Goal: Task Accomplishment & Management: Manage account settings

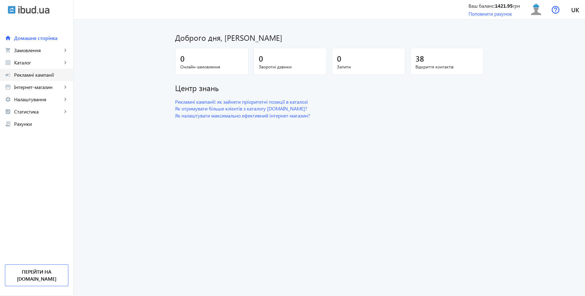
click at [29, 73] on span "Рекламні кампанії" at bounding box center [41, 75] width 54 height 6
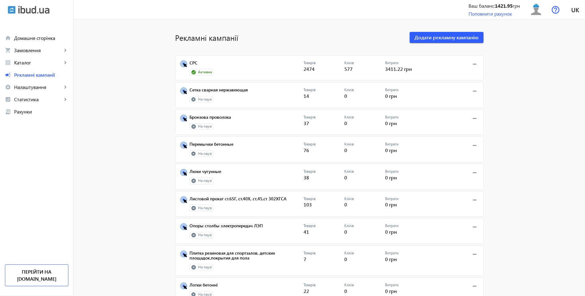
click at [112, 201] on mat-sidenav-content "Рекламні кампанії Додати рекламну кампанію СРС Активна Товарів 2474 Кліків 577 …" at bounding box center [329, 292] width 511 height 544
click at [19, 64] on span "Каталог" at bounding box center [38, 62] width 48 height 6
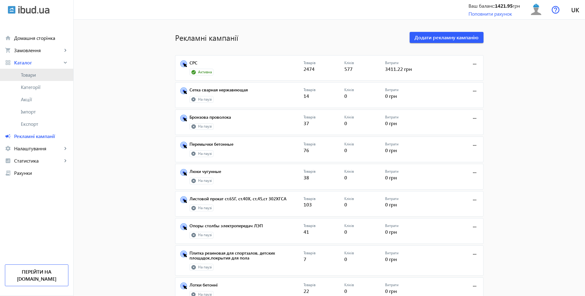
click at [32, 74] on span "Товари" at bounding box center [44, 75] width 47 height 6
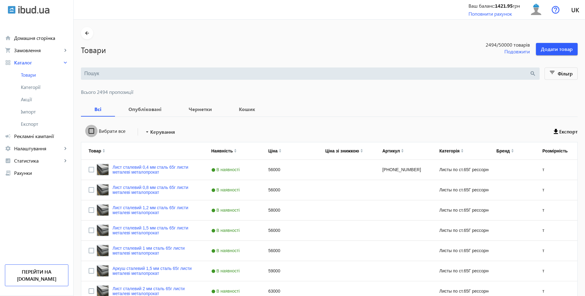
click at [88, 130] on input "Вибрати все" at bounding box center [91, 131] width 12 height 12
checkbox input "true"
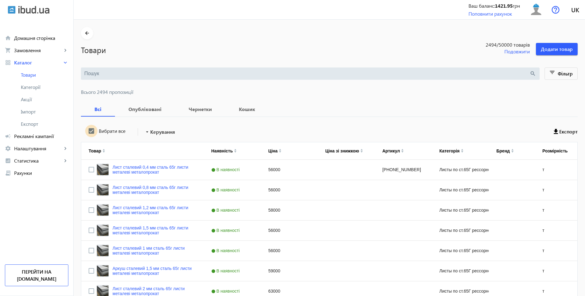
checkbox input "true"
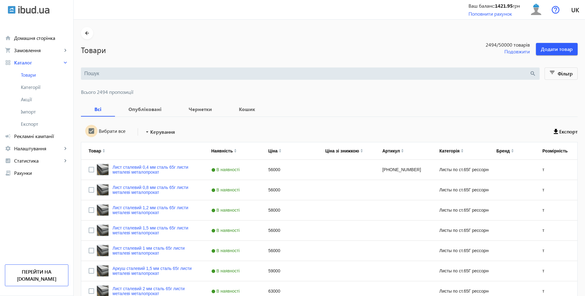
checkbox input "true"
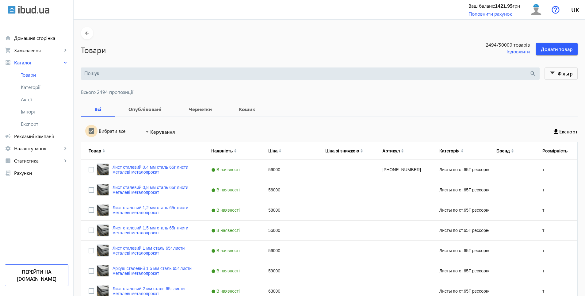
checkbox input "true"
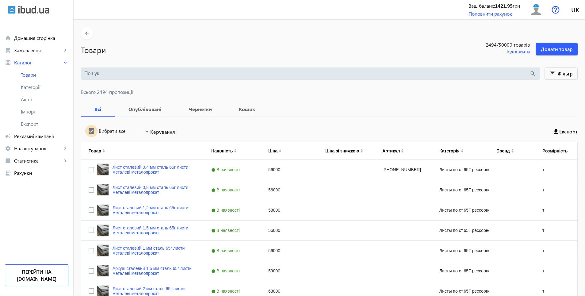
checkbox input "true"
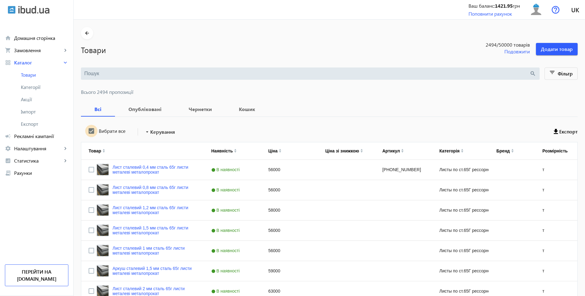
checkbox input "true"
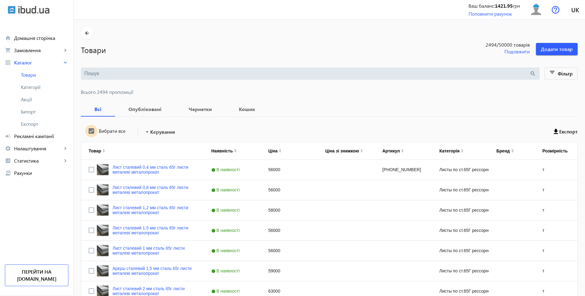
checkbox input "true"
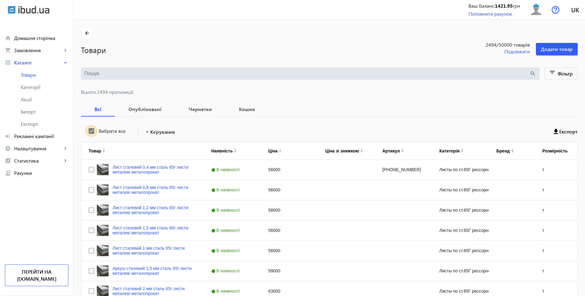
checkbox input "true"
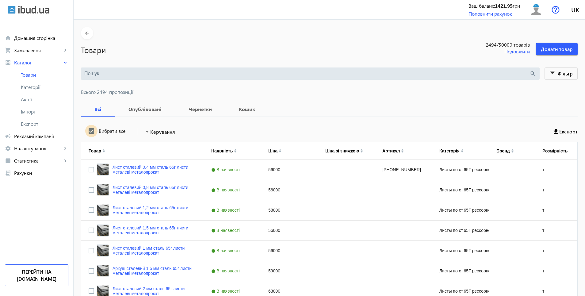
checkbox input "true"
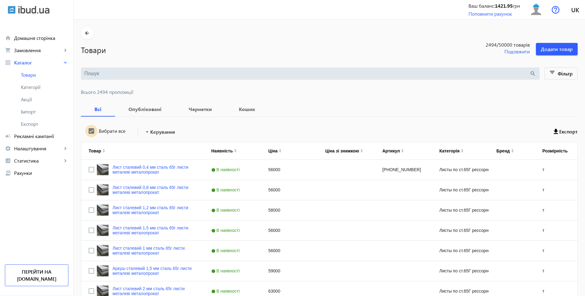
checkbox input "true"
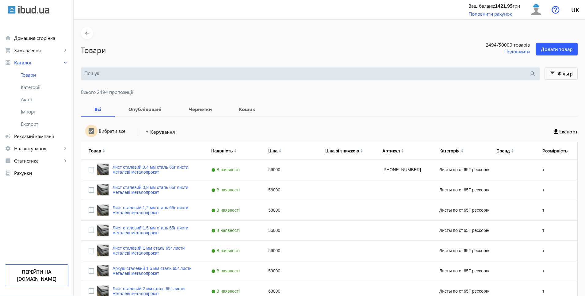
checkbox input "true"
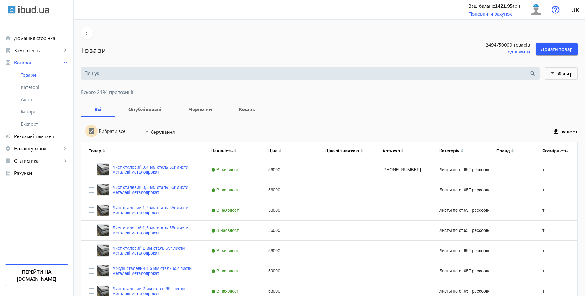
checkbox input "true"
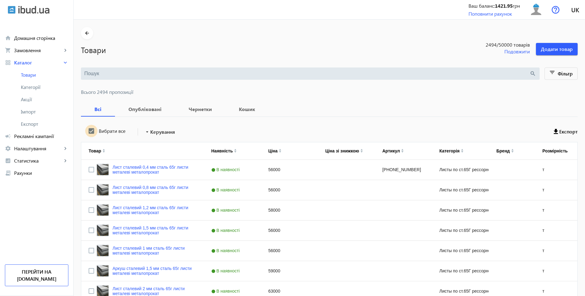
checkbox input "true"
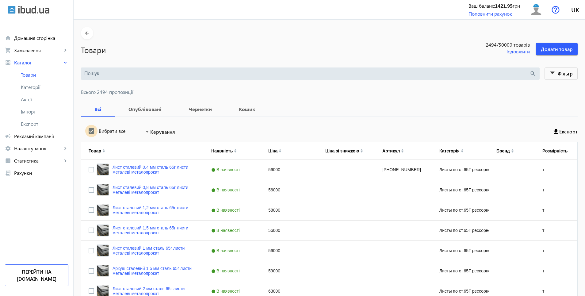
checkbox input "true"
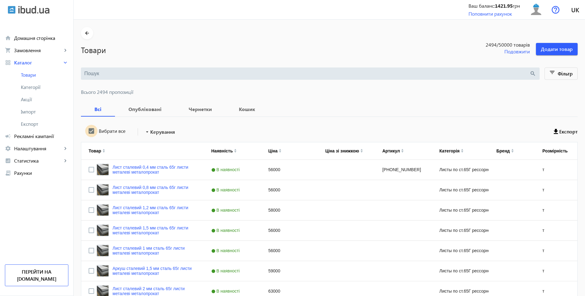
checkbox input "true"
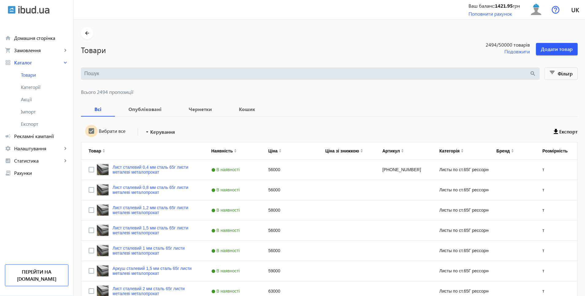
checkbox input "true"
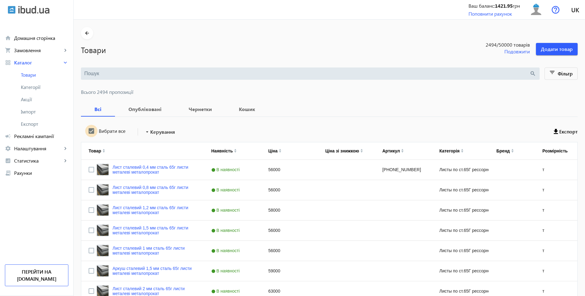
checkbox input "true"
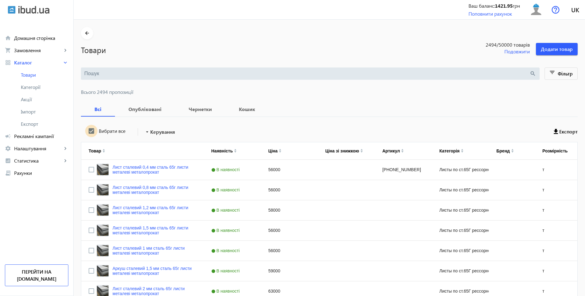
checkbox input "true"
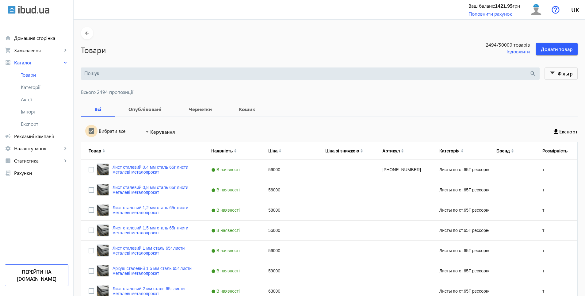
checkbox input "true"
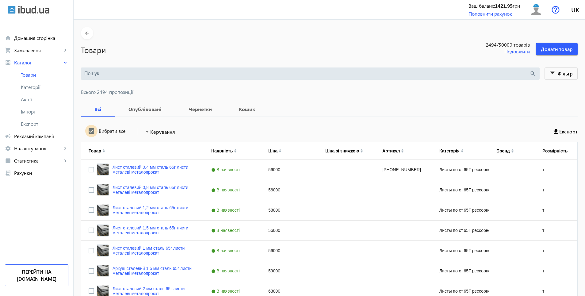
checkbox input "true"
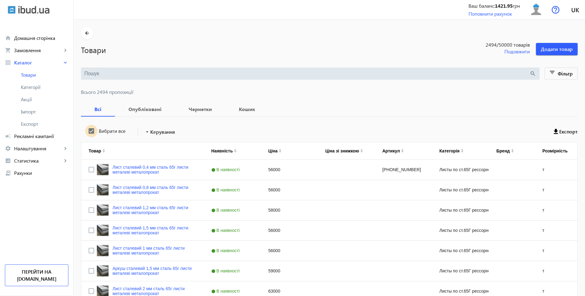
checkbox input "true"
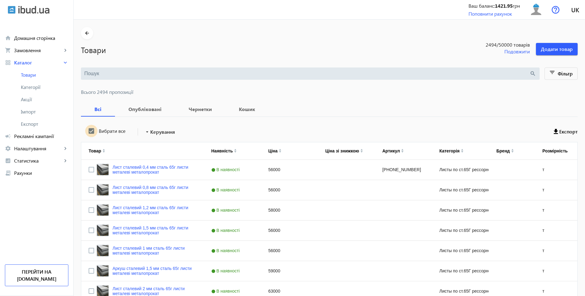
checkbox input "true"
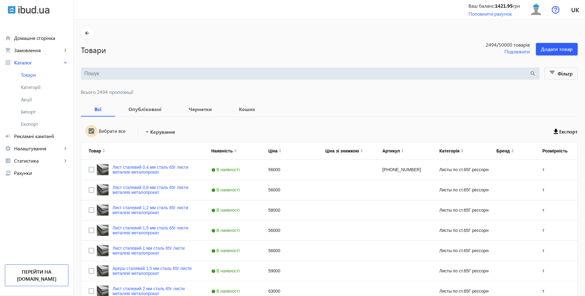
checkbox input "true"
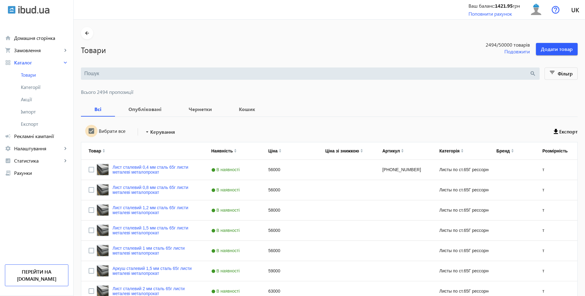
checkbox input "true"
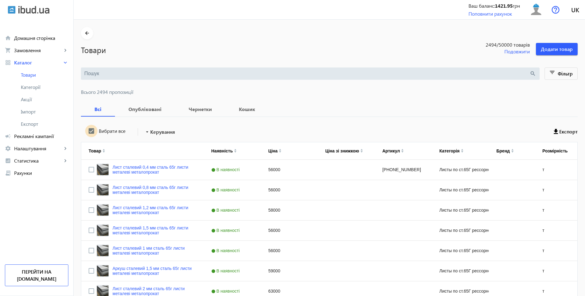
checkbox input "true"
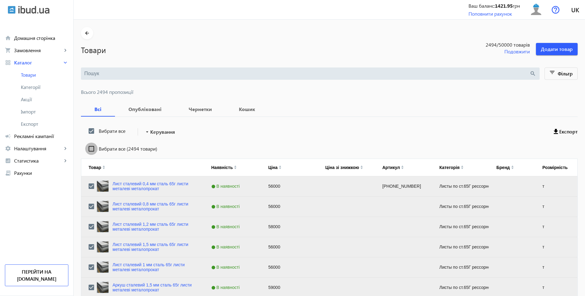
click at [87, 150] on input "Вибрати все (2494 товари)" at bounding box center [91, 148] width 12 height 12
checkbox input "true"
click at [162, 134] on span "Керування" at bounding box center [162, 131] width 25 height 7
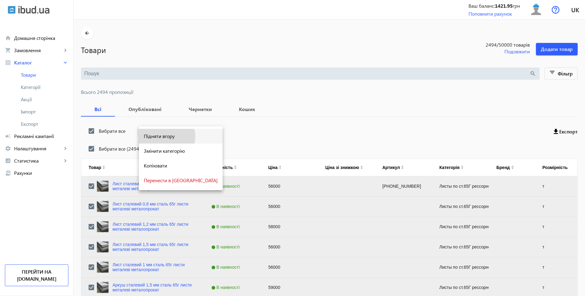
click at [166, 136] on span "Підняти вгору" at bounding box center [181, 136] width 74 height 5
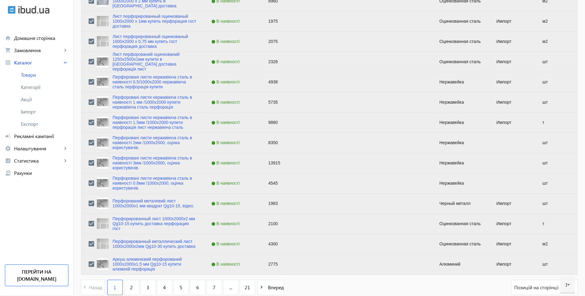
scroll to position [2362, 0]
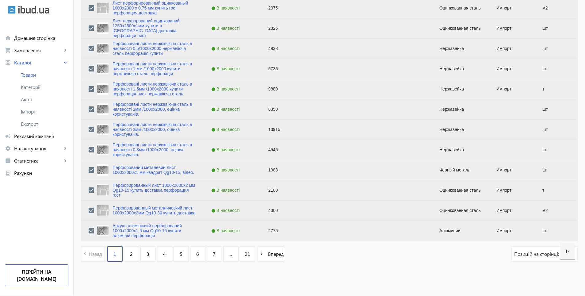
click at [130, 255] on span "2" at bounding box center [131, 253] width 3 height 7
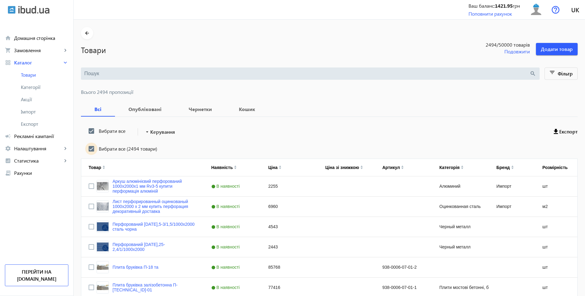
click at [88, 150] on input "Вибрати все (2494 товари)" at bounding box center [91, 148] width 12 height 12
checkbox input "true"
click at [87, 131] on input "Вибрати все" at bounding box center [91, 131] width 12 height 12
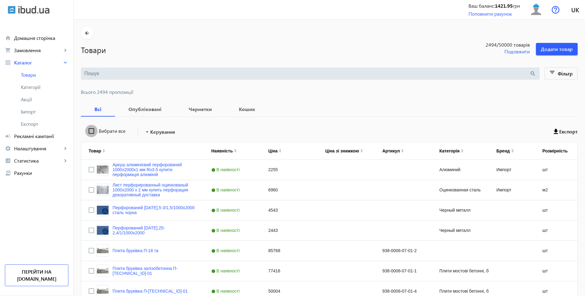
click at [87, 131] on input "Вибрати все" at bounding box center [91, 131] width 12 height 12
checkbox input "true"
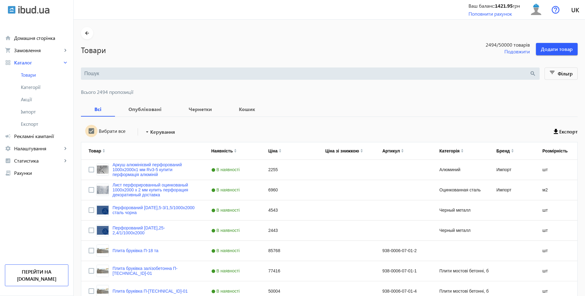
checkbox input "true"
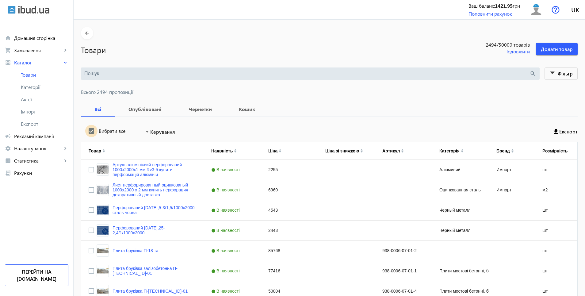
checkbox input "true"
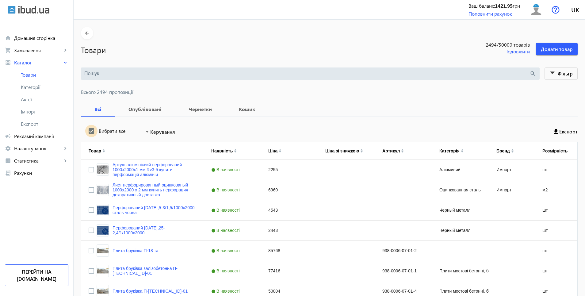
checkbox input "true"
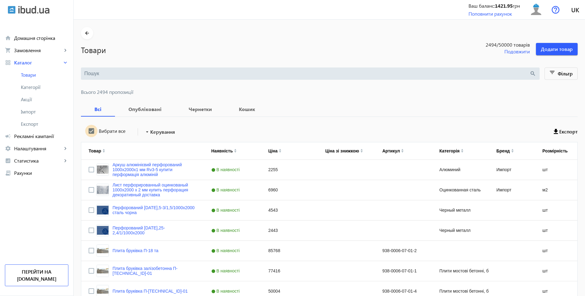
checkbox input "true"
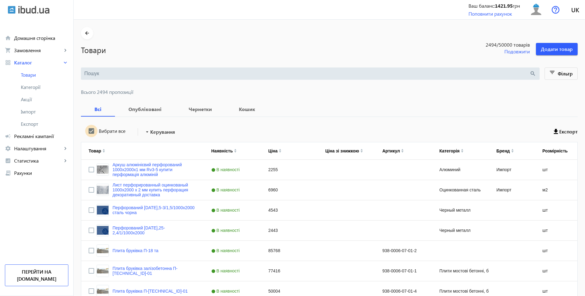
checkbox input "true"
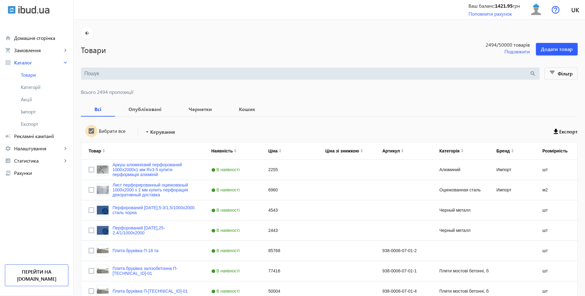
checkbox input "true"
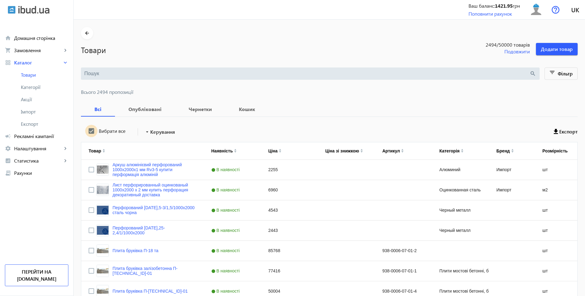
checkbox input "true"
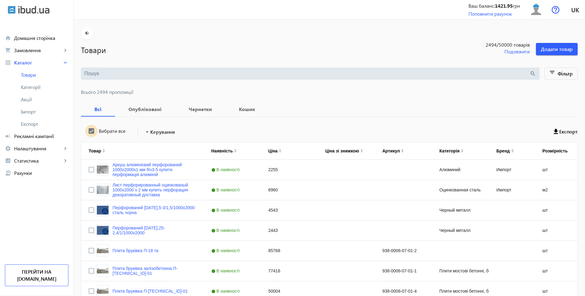
checkbox input "true"
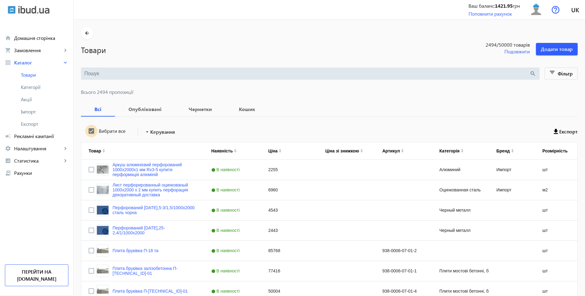
checkbox input "true"
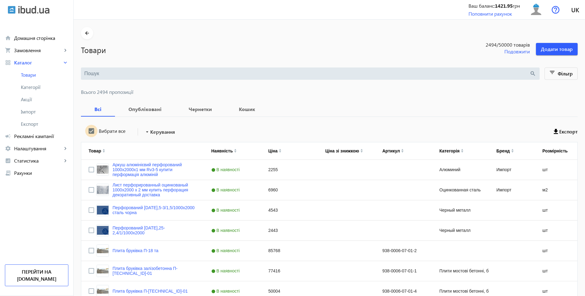
checkbox input "true"
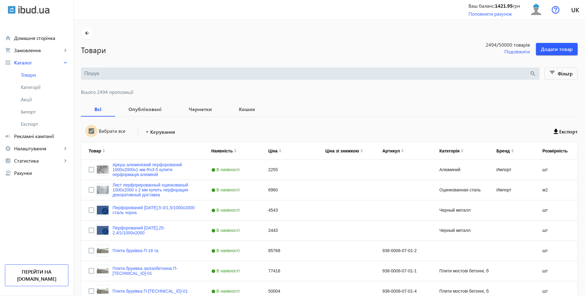
checkbox input "true"
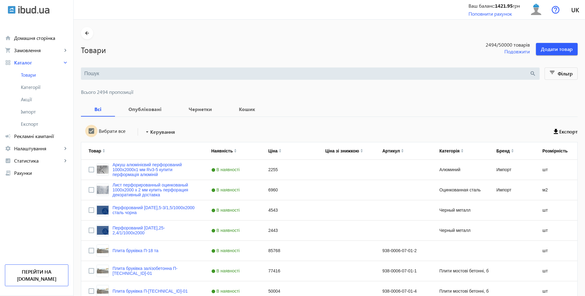
checkbox input "true"
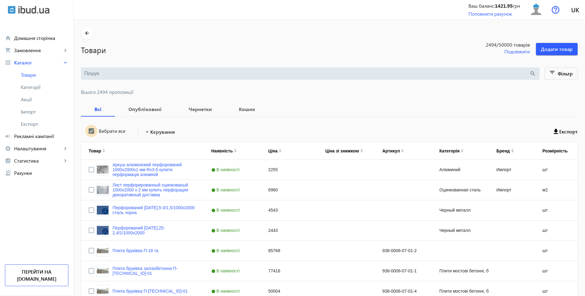
checkbox input "true"
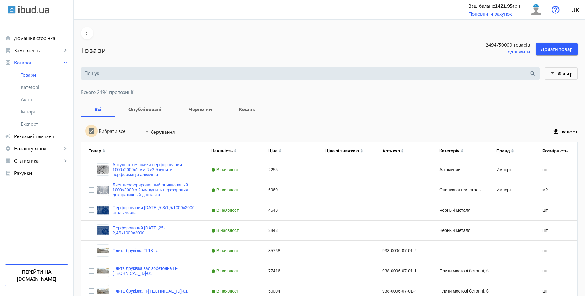
checkbox input "true"
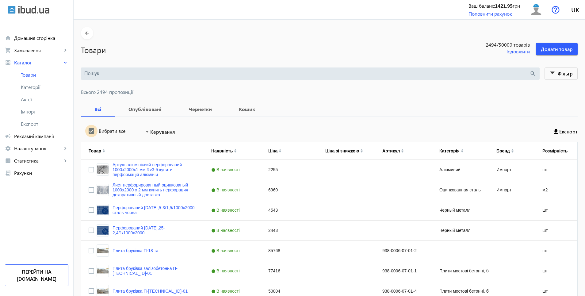
checkbox input "true"
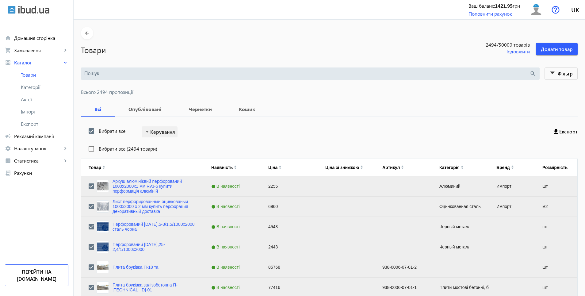
click at [159, 135] on span "Керування" at bounding box center [162, 131] width 25 height 7
click at [159, 135] on span "Підняти вгору" at bounding box center [181, 136] width 74 height 5
click at [156, 131] on span "Керування" at bounding box center [162, 131] width 25 height 7
click at [156, 136] on span "Підняти вгору" at bounding box center [181, 136] width 74 height 5
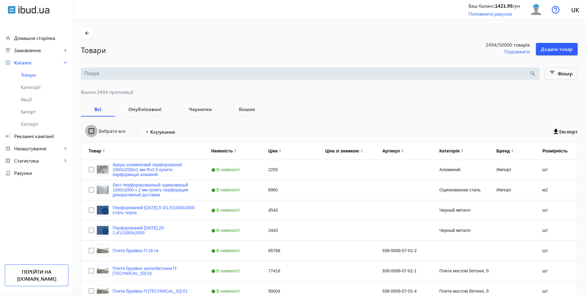
click at [88, 133] on input "Вибрати все" at bounding box center [91, 131] width 12 height 12
checkbox input "true"
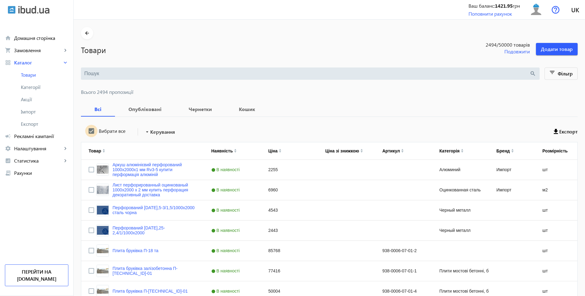
checkbox input "true"
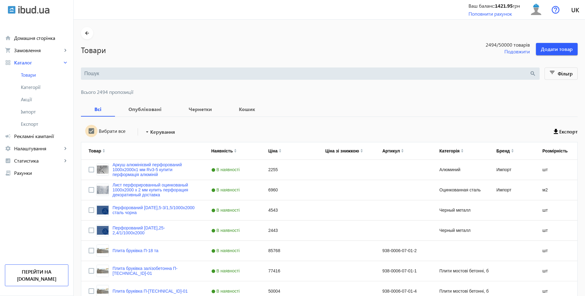
checkbox input "true"
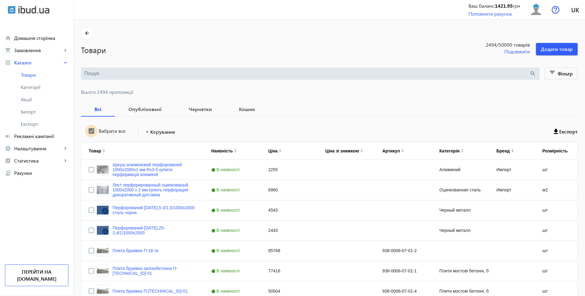
checkbox input "true"
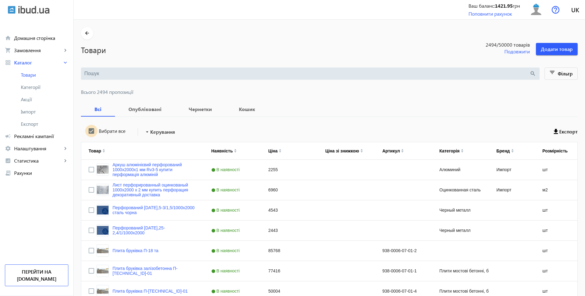
checkbox input "true"
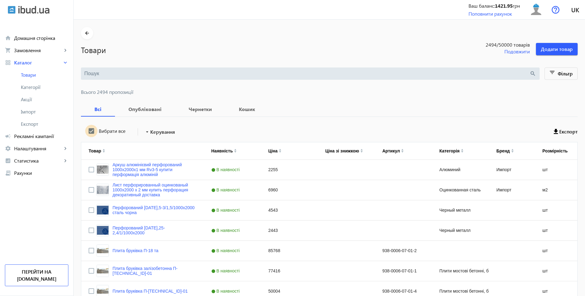
checkbox input "true"
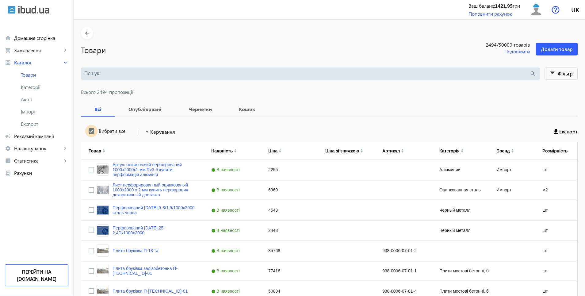
checkbox input "true"
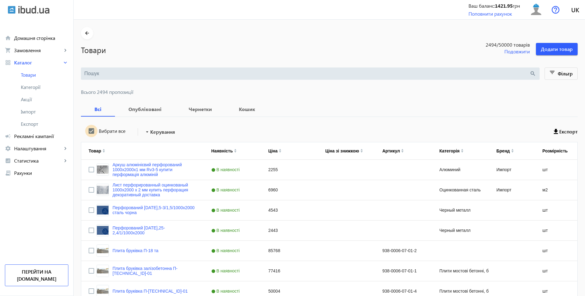
checkbox input "true"
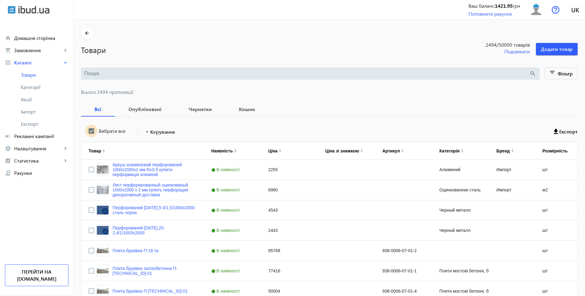
checkbox input "true"
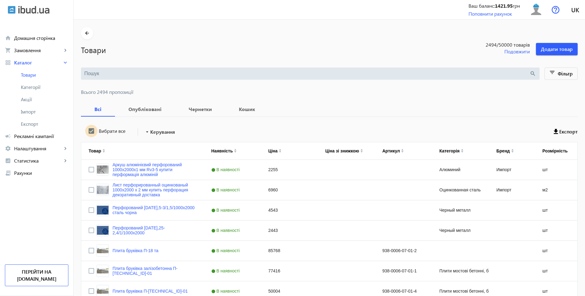
checkbox input "true"
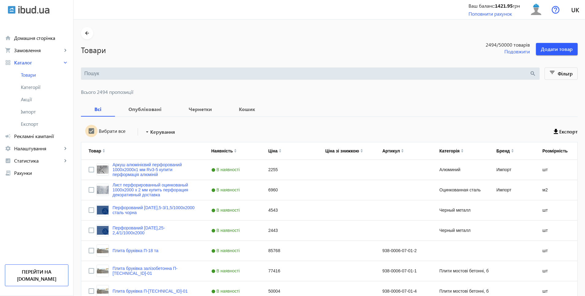
checkbox input "true"
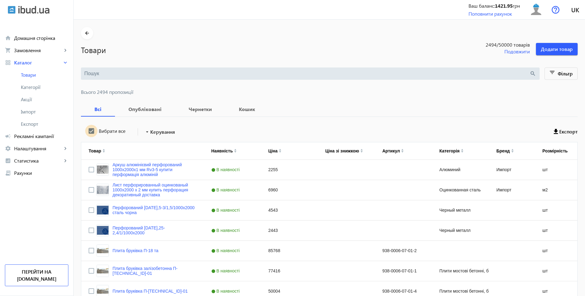
checkbox input "true"
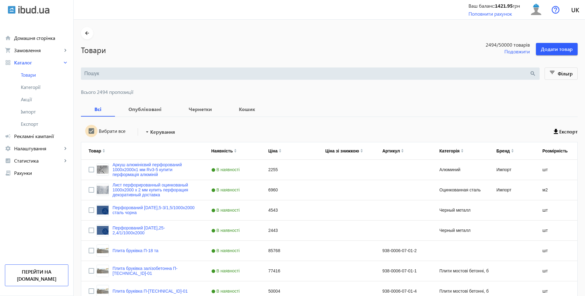
checkbox input "true"
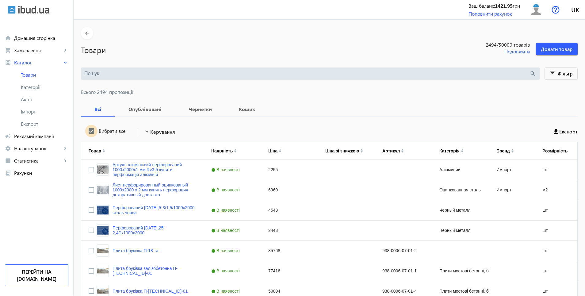
checkbox input "true"
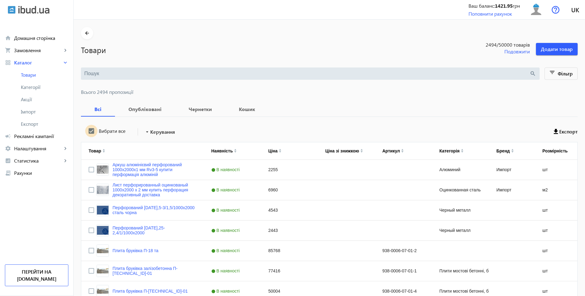
checkbox input "true"
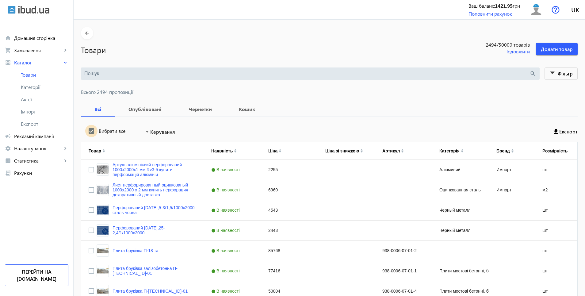
checkbox input "true"
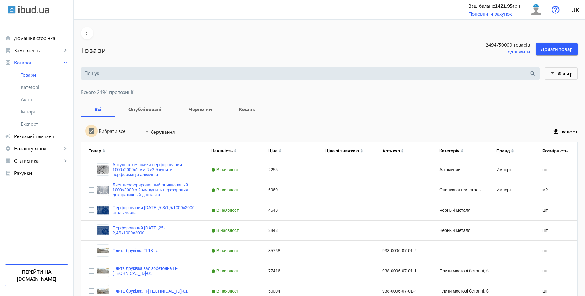
checkbox input "true"
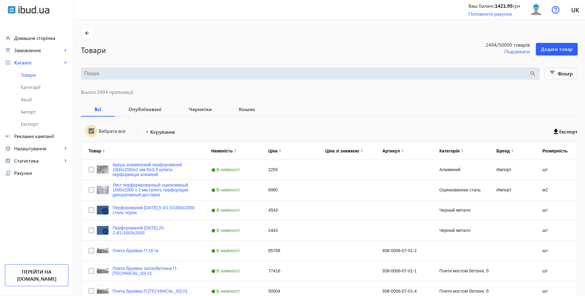
checkbox input "true"
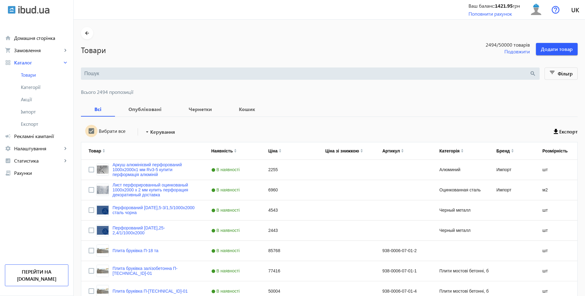
checkbox input "true"
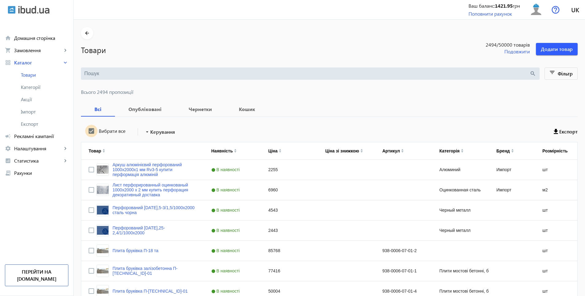
checkbox input "true"
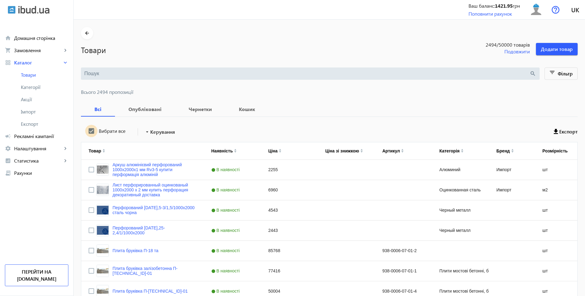
checkbox input "true"
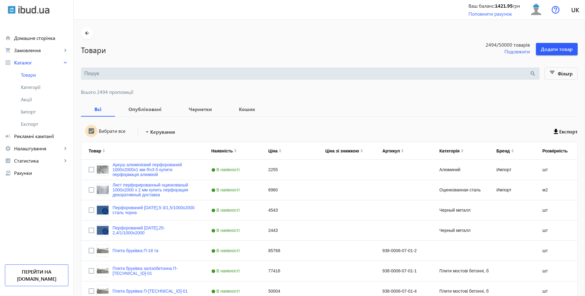
checkbox input "true"
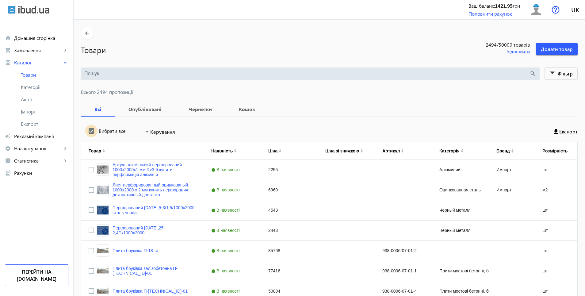
checkbox input "true"
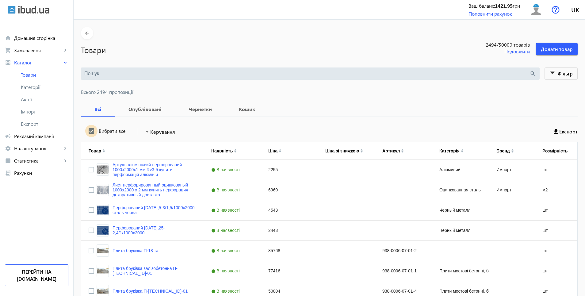
checkbox input "true"
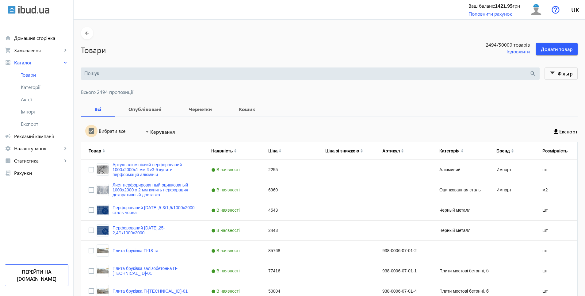
checkbox input "true"
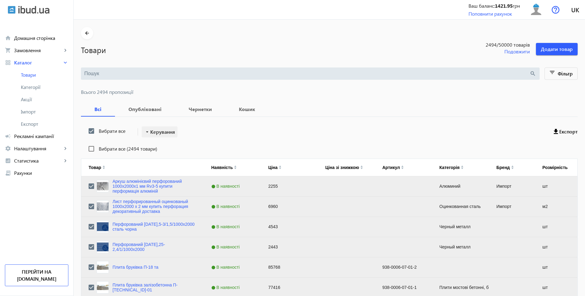
click at [157, 136] on span at bounding box center [160, 131] width 36 height 15
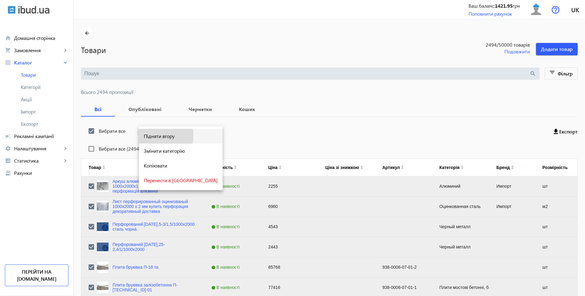
click at [157, 135] on span "Підняти вгору" at bounding box center [181, 136] width 74 height 5
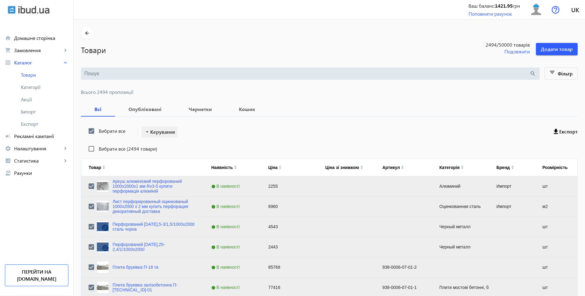
click at [150, 135] on span "Керування" at bounding box center [162, 131] width 25 height 7
click at [151, 135] on span "Підняти вгору" at bounding box center [181, 136] width 74 height 5
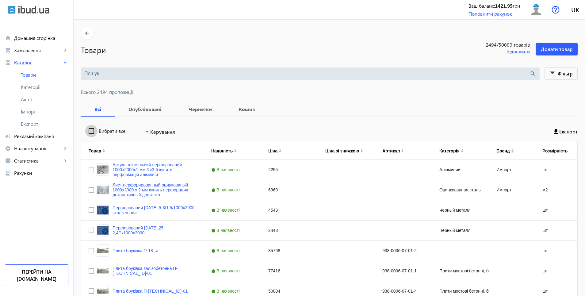
click at [90, 131] on input "Вибрати все" at bounding box center [91, 131] width 12 height 12
checkbox input "true"
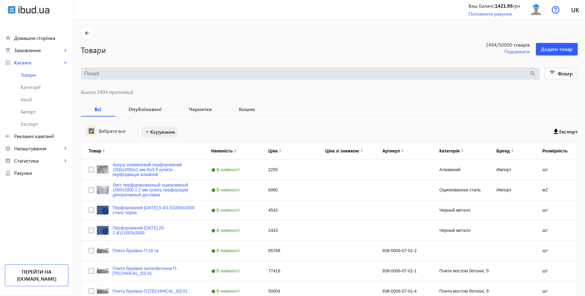
checkbox input "true"
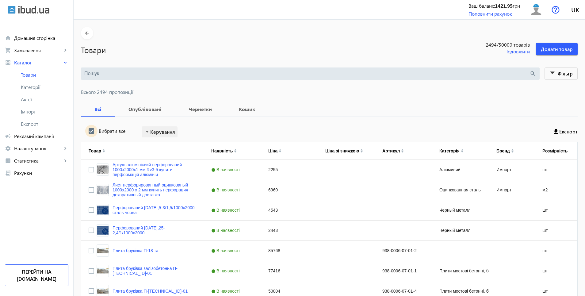
checkbox input "true"
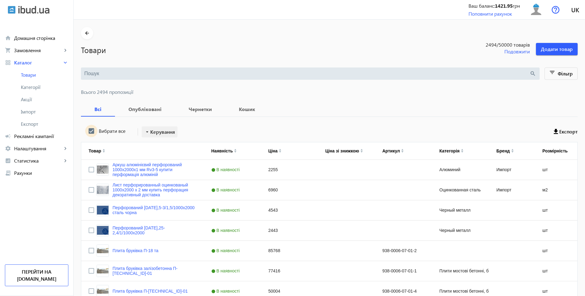
checkbox input "true"
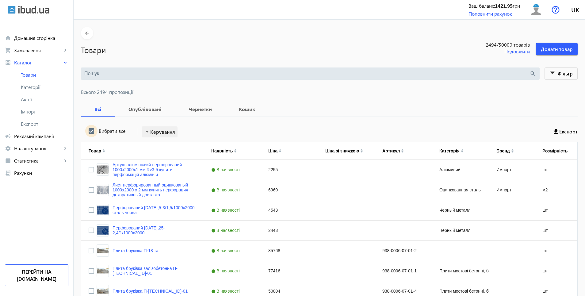
checkbox input "true"
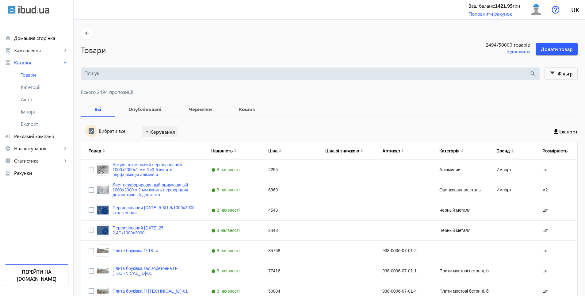
checkbox input "true"
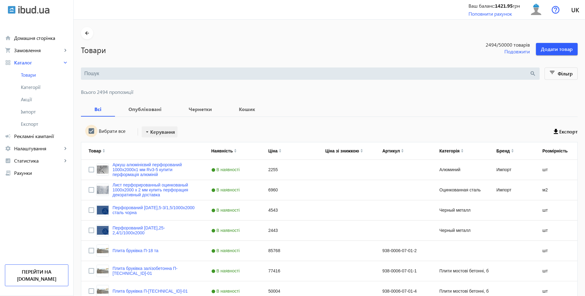
checkbox input "true"
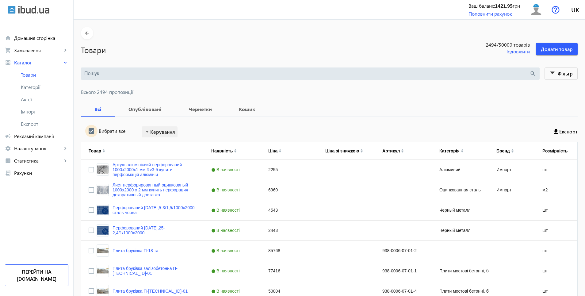
checkbox input "true"
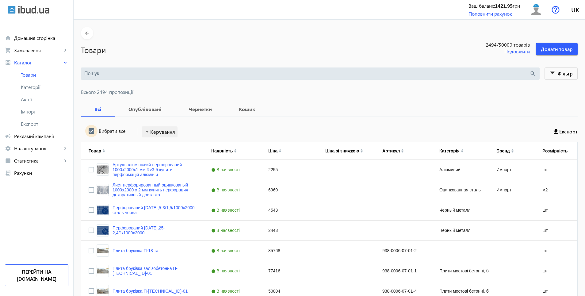
checkbox input "true"
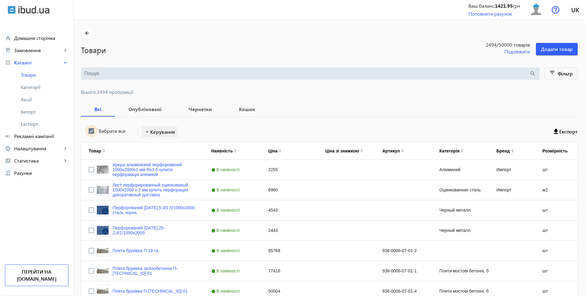
checkbox input "true"
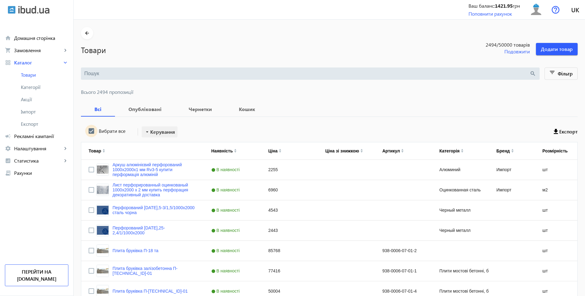
checkbox input "true"
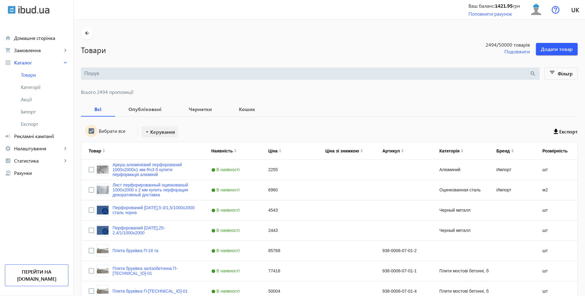
checkbox input "true"
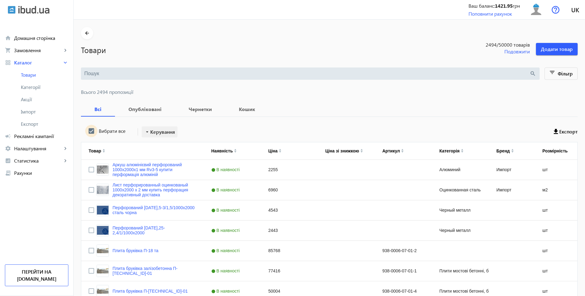
checkbox input "true"
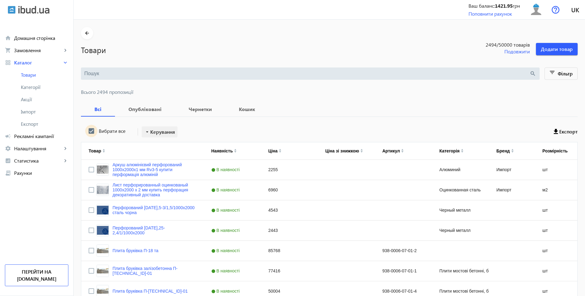
checkbox input "true"
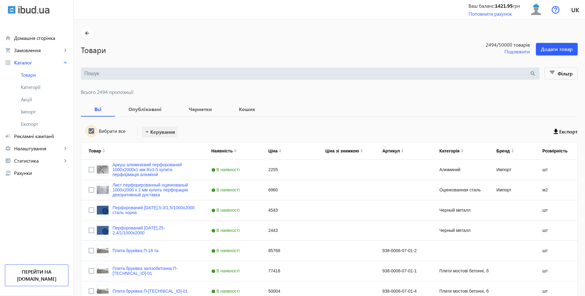
checkbox input "true"
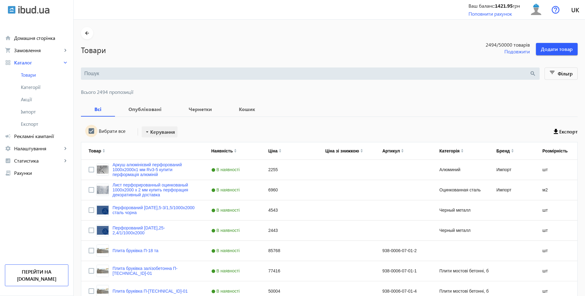
checkbox input "true"
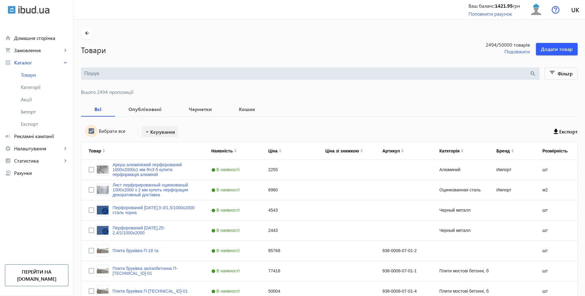
checkbox input "true"
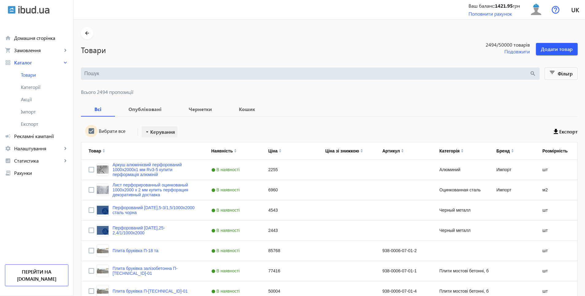
checkbox input "true"
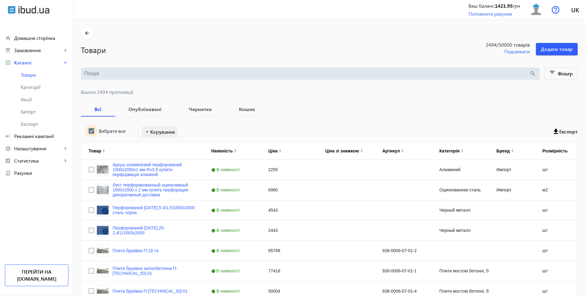
checkbox input "true"
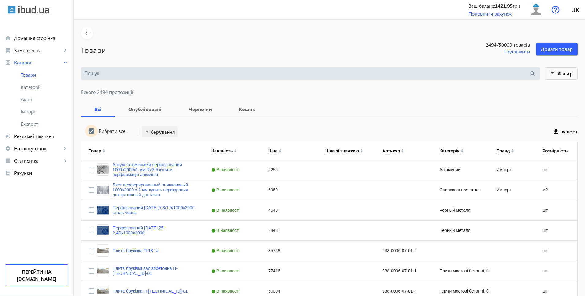
checkbox input "true"
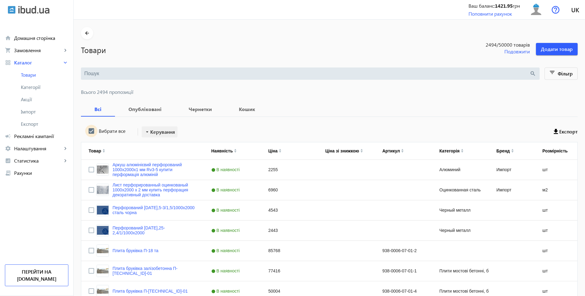
checkbox input "true"
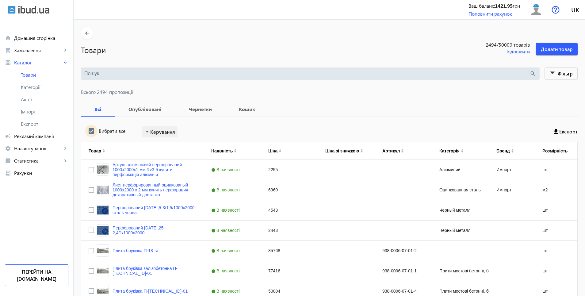
checkbox input "true"
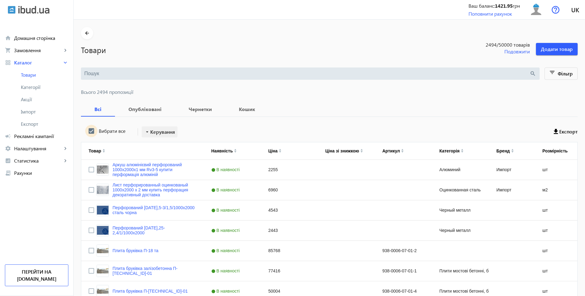
checkbox input "true"
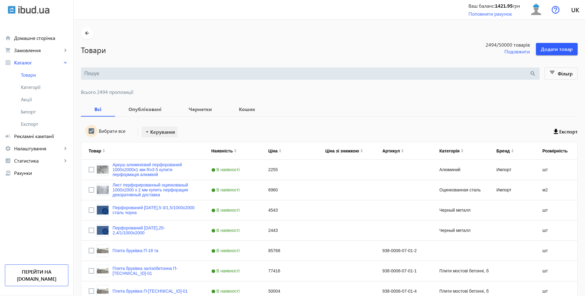
checkbox input "true"
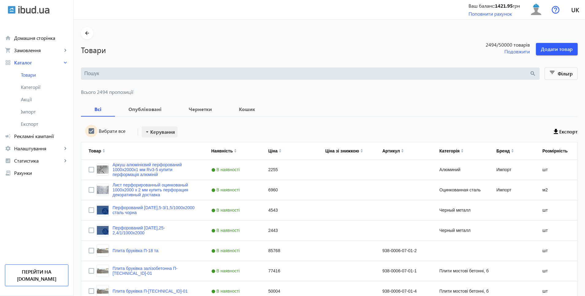
checkbox input "true"
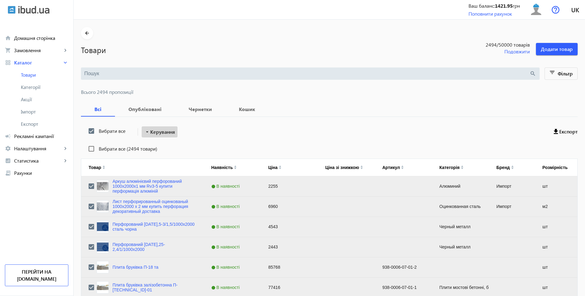
click at [156, 133] on span "Керування" at bounding box center [162, 131] width 25 height 7
click at [157, 135] on span "Підняти вгору" at bounding box center [181, 136] width 74 height 5
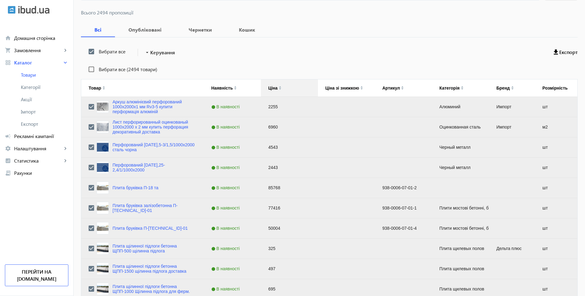
scroll to position [92, 0]
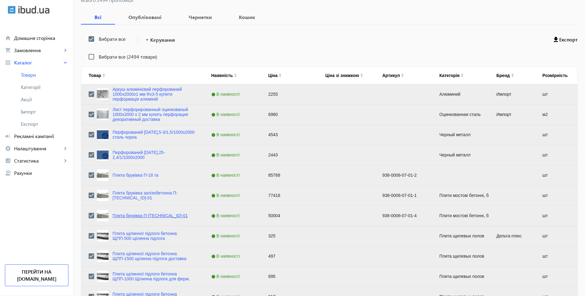
click at [136, 217] on link "Плита бруківка П-[TECHNICAL_ID]-01" at bounding box center [149, 215] width 75 height 5
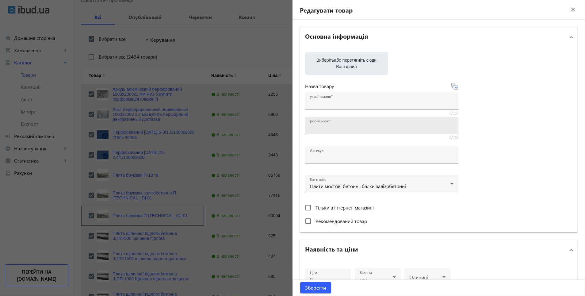
type input "Плита бруківка П-[TECHNICAL_ID]-01"
type input "Плита мостовая П-12.1.0.0-01"
type input "938-0006-07-01-4"
type input "50004"
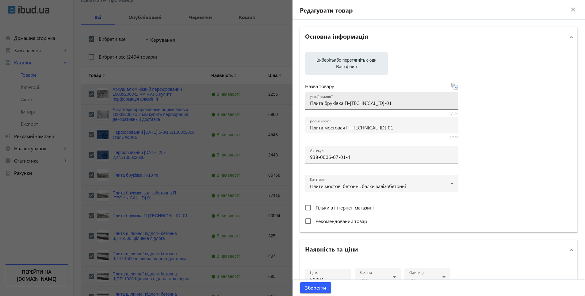
click at [340, 104] on input "Плита бруківка П-[TECHNICAL_ID]-01" at bounding box center [381, 103] width 143 height 6
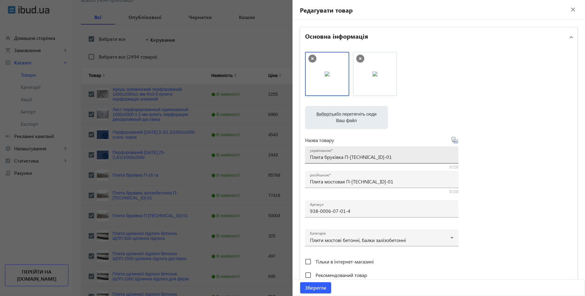
click at [343, 104] on div "Виберіть або перетягніть сюди Ваш файл 20866677b7be400f867377244383096-411a78b6…" at bounding box center [438, 166] width 267 height 229
click at [341, 159] on input "Плита бруківка П-[TECHNICAL_ID]-01" at bounding box center [381, 157] width 143 height 6
type input "Плита мостова П-12.1.0.0-01"
click at [494, 175] on div "Виберіть або перетягніть сюди Ваш файл 20866677b7be400f867377244383096-411a78b6…" at bounding box center [438, 166] width 267 height 229
click at [317, 287] on span "Зберегти" at bounding box center [315, 287] width 21 height 7
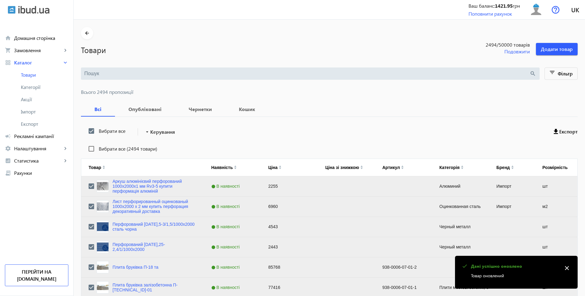
scroll to position [153, 0]
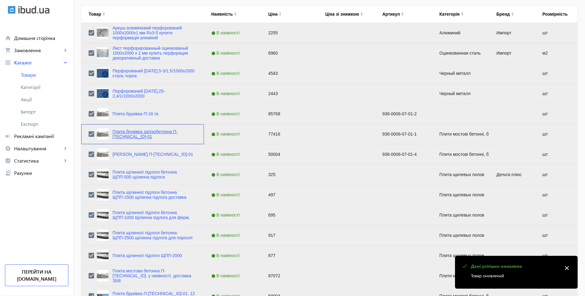
click at [148, 131] on link "Плита бруківка залізобетонна П-[TECHNICAL_ID]-01" at bounding box center [154, 134] width 84 height 10
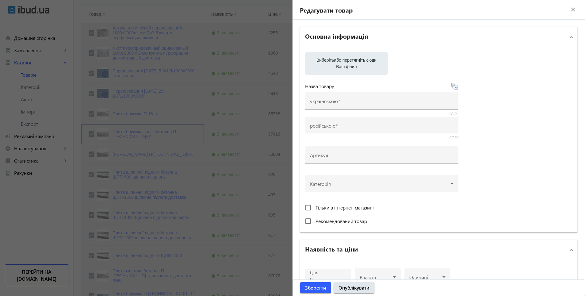
type input "Плита бруківка залізобетонна П-[TECHNICAL_ID]-01"
type input "Плита мостовая железобетонная П-18.1.0.0-01"
type input "938-0006-07-01-1"
type input "77416"
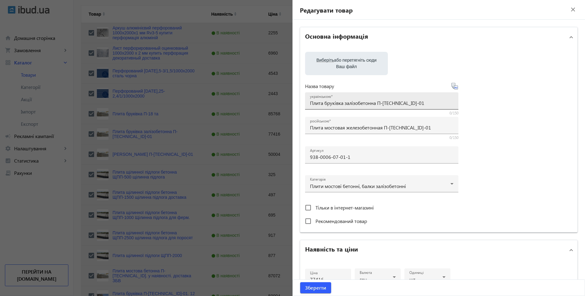
click at [343, 105] on div "Виберіть або перетягніть сюди Ваш файл 25366677b72d04ead66571840426067-411a78b6…" at bounding box center [438, 139] width 267 height 175
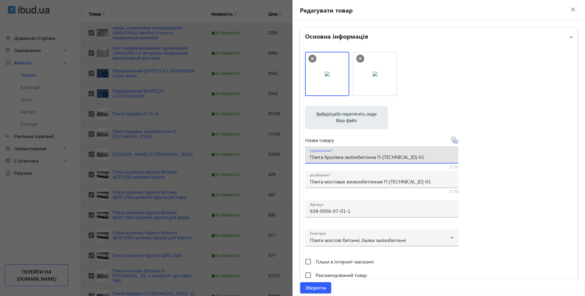
click at [341, 159] on input "Плита бруківка залізобетонна П-[TECHNICAL_ID]-01" at bounding box center [381, 157] width 143 height 6
type input "Плита мостова залізобетонна П-18.1.0.0-01"
click at [305, 290] on span "Зберегти" at bounding box center [315, 287] width 21 height 7
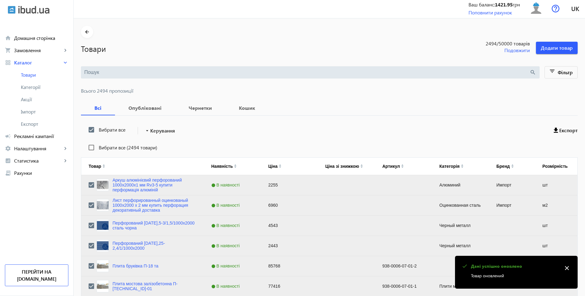
scroll to position [92, 0]
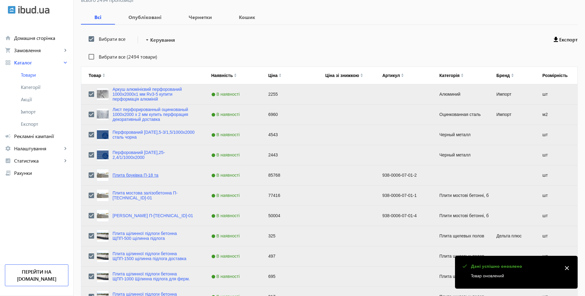
click at [127, 176] on link "Плита бруківка П-18 та" at bounding box center [135, 174] width 46 height 5
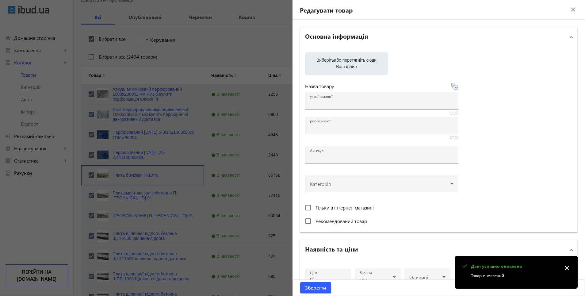
type input "Плита бруківка П-18 та"
type input "Плита мостовая П-18 и"
type input "938-0006-07-01-2"
type input "85768"
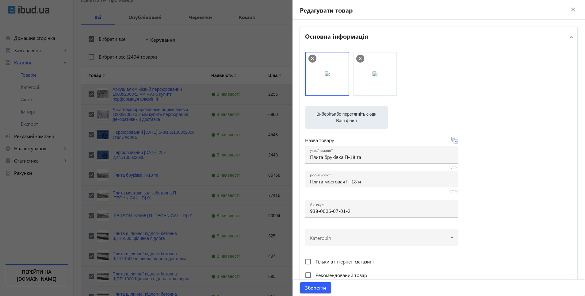
click at [341, 105] on div "Виберіть або перетягніть сюди Ваш файл 29653677b7247180708096195942565-411a78b6…" at bounding box center [438, 166] width 267 height 229
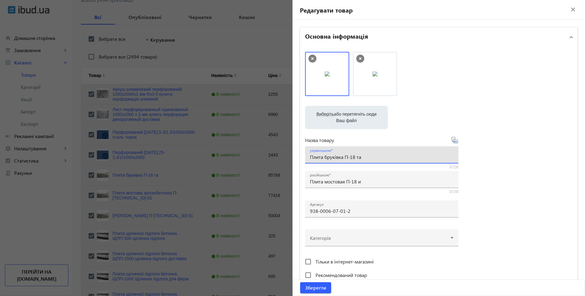
click at [342, 159] on input "Плита бруківка П-18 та" at bounding box center [381, 157] width 143 height 6
click at [370, 159] on input "Плита мостова П-18 та" at bounding box center [381, 157] width 143 height 6
type input "Плита мостова П-18"
click at [364, 183] on input "Плита мостовая П-18 и" at bounding box center [381, 181] width 143 height 6
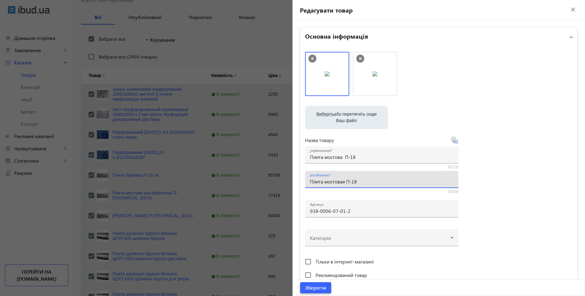
type input "Плита мостовая П-18"
click at [313, 283] on span "submit" at bounding box center [315, 287] width 31 height 15
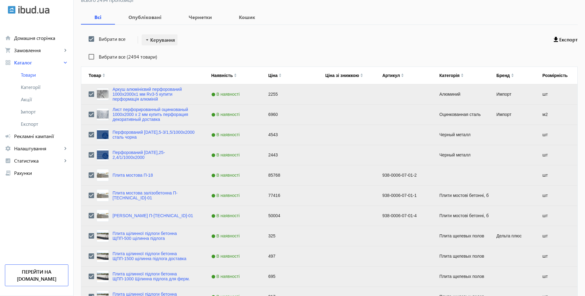
click at [151, 42] on span "Керування" at bounding box center [162, 39] width 25 height 7
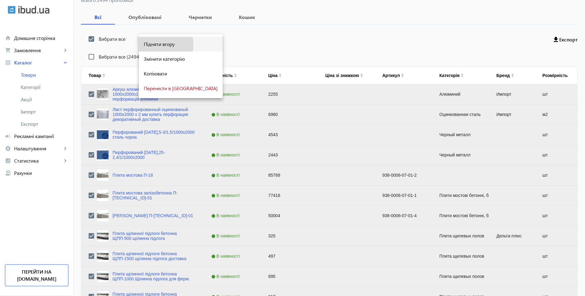
click at [165, 45] on span "Підняти вгору" at bounding box center [181, 44] width 74 height 5
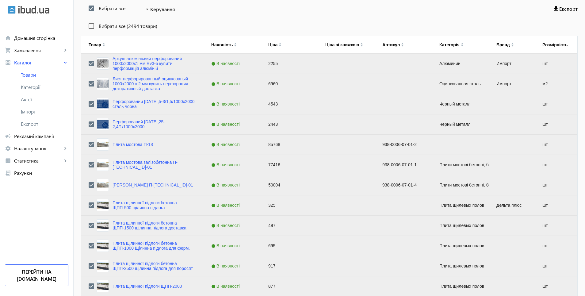
scroll to position [31, 0]
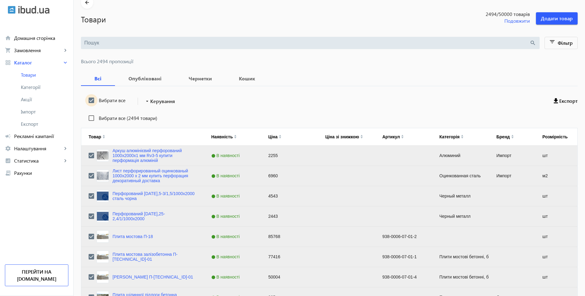
click at [86, 102] on input "Вибрати все" at bounding box center [91, 100] width 12 height 12
checkbox input "false"
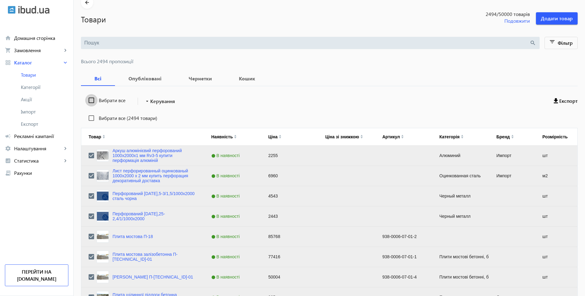
checkbox input "false"
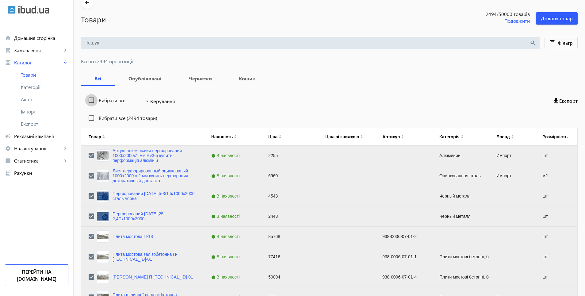
checkbox input "false"
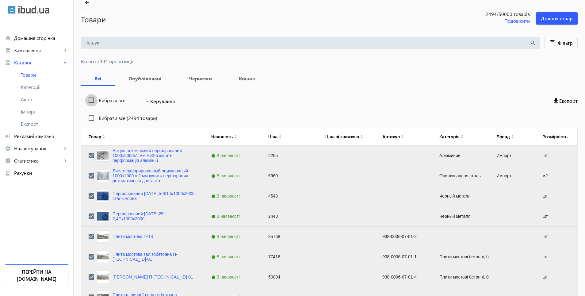
checkbox input "false"
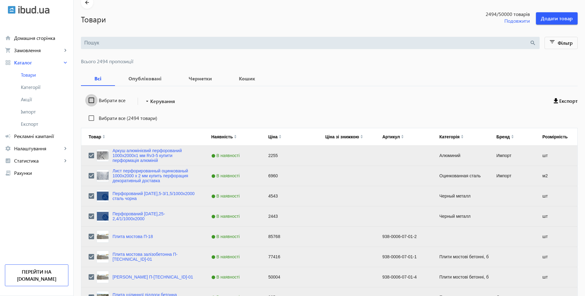
checkbox input "false"
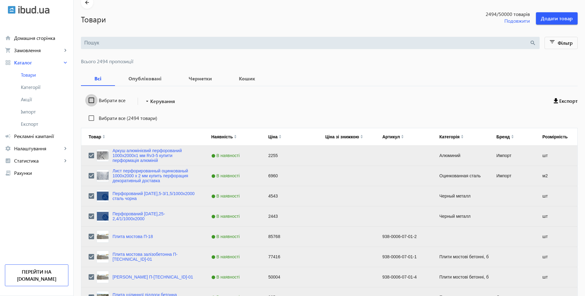
checkbox input "false"
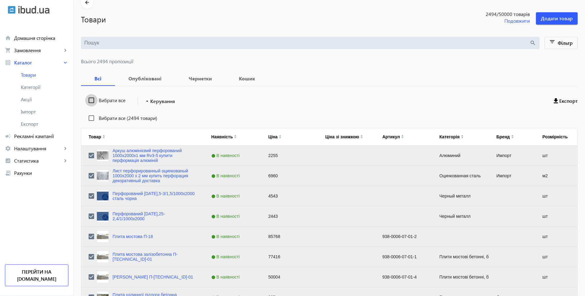
checkbox input "false"
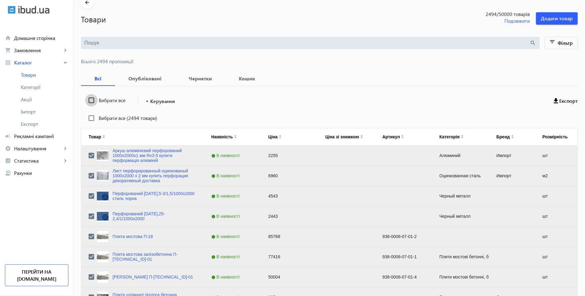
checkbox input "false"
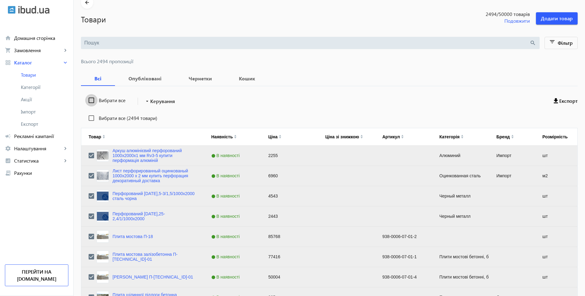
checkbox input "false"
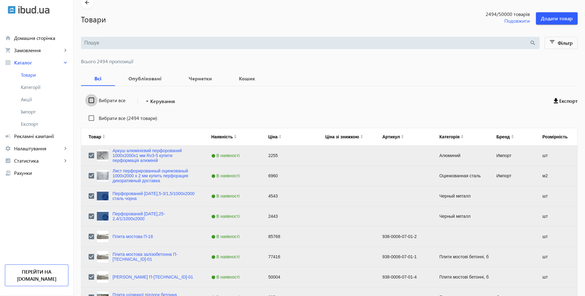
checkbox input "false"
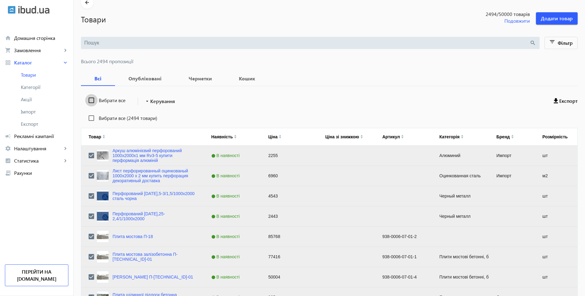
checkbox input "false"
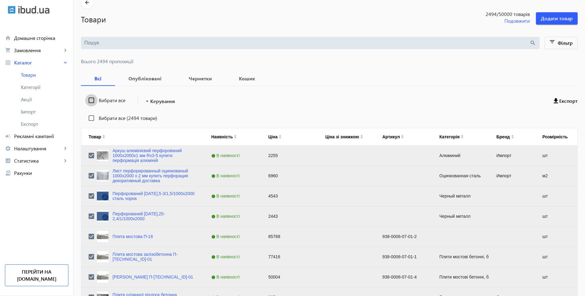
checkbox input "false"
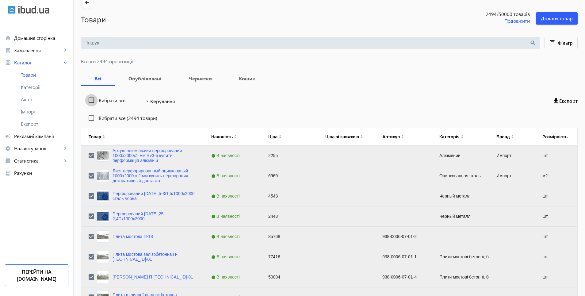
checkbox input "false"
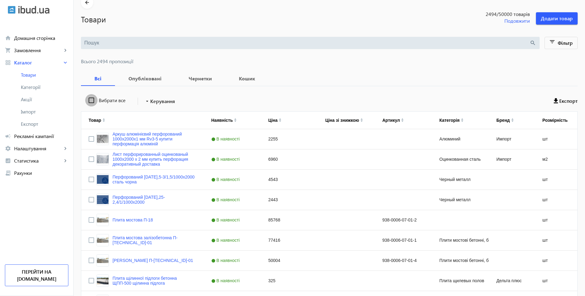
click at [86, 102] on input "Вибрати все" at bounding box center [91, 100] width 12 height 12
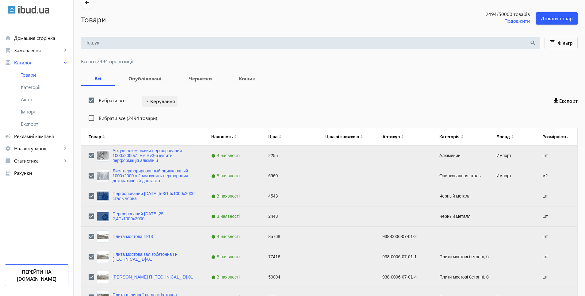
click at [150, 103] on span "Керування" at bounding box center [162, 100] width 25 height 7
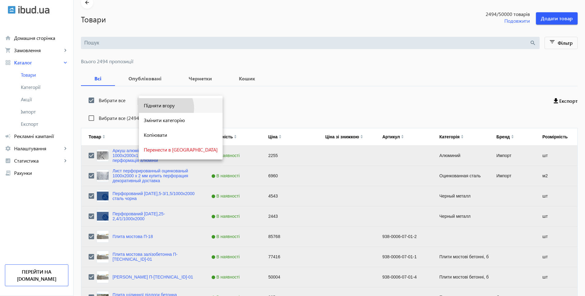
click at [163, 108] on span "Підняти вгору" at bounding box center [181, 105] width 74 height 5
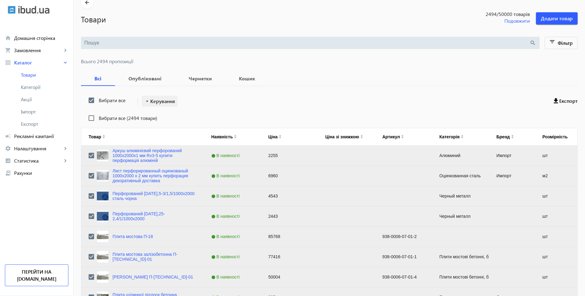
drag, startPoint x: 137, startPoint y: 99, endPoint x: 147, endPoint y: 99, distance: 9.5
click at [139, 99] on div "arrow_drop_down Керування" at bounding box center [156, 101] width 44 height 11
click at [147, 99] on mat-icon "arrow_drop_down" at bounding box center [147, 101] width 6 height 6
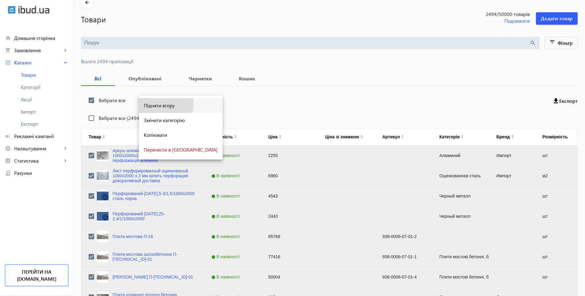
click at [153, 104] on span "Підняти вгору" at bounding box center [181, 105] width 74 height 5
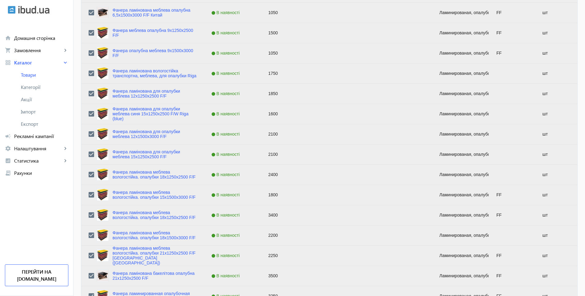
scroll to position [2362, 0]
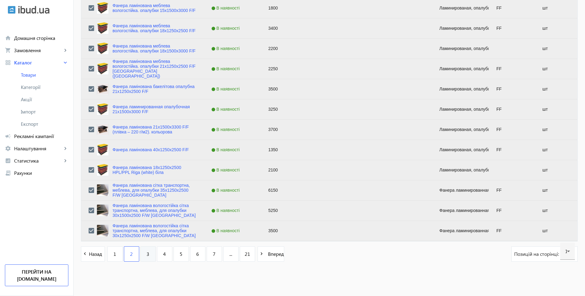
click at [146, 254] on span "3" at bounding box center [147, 253] width 3 height 7
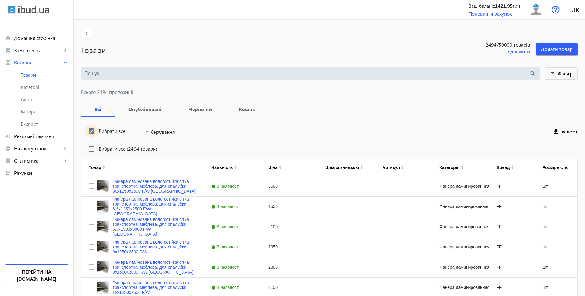
click at [88, 130] on input "Вибрати все" at bounding box center [91, 131] width 12 height 12
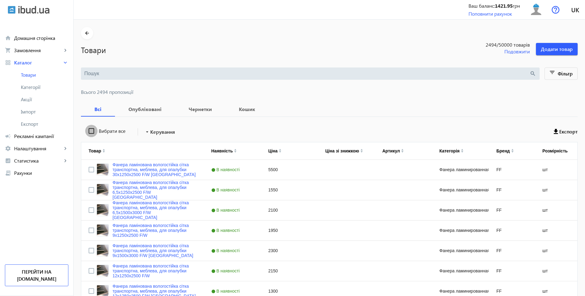
click at [88, 130] on input "Вибрати все" at bounding box center [91, 131] width 12 height 12
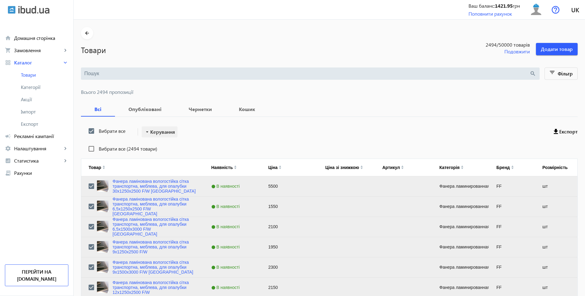
click at [158, 135] on span "Керування" at bounding box center [162, 131] width 25 height 7
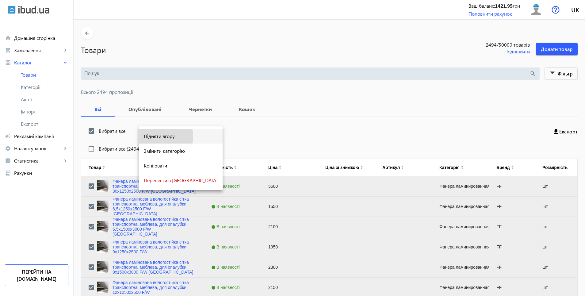
click at [159, 136] on span "Підняти вгору" at bounding box center [181, 136] width 74 height 5
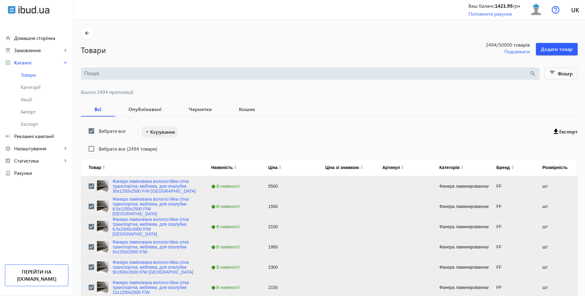
click at [157, 129] on span "Керування" at bounding box center [162, 131] width 25 height 7
click at [163, 135] on span "Підняти вгору" at bounding box center [181, 136] width 74 height 5
click at [88, 131] on input "Вибрати все" at bounding box center [91, 131] width 12 height 12
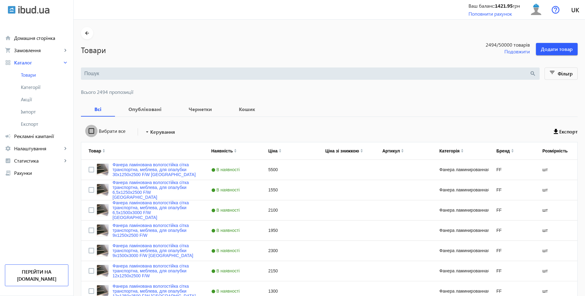
click at [88, 131] on input "Вибрати все" at bounding box center [91, 131] width 12 height 12
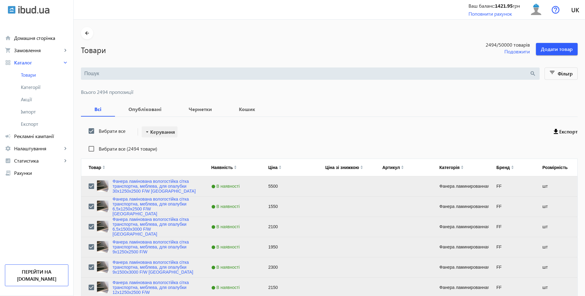
click at [162, 135] on span at bounding box center [160, 131] width 36 height 15
click at [162, 135] on span "Підняти вгору" at bounding box center [181, 136] width 74 height 5
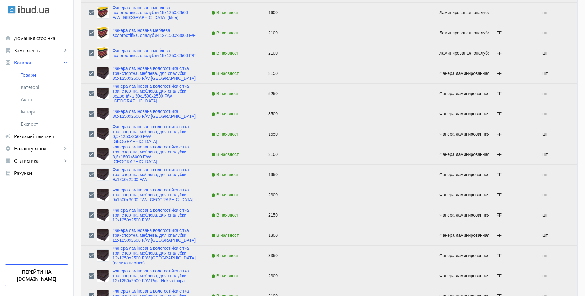
scroll to position [2362, 0]
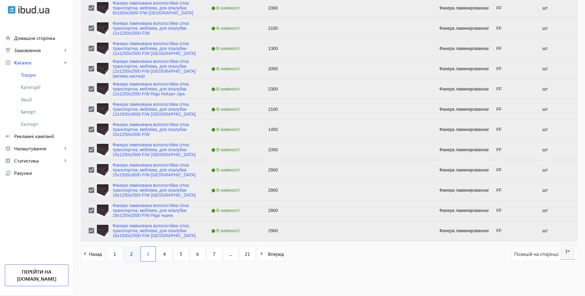
click at [130, 256] on link "2" at bounding box center [131, 253] width 15 height 15
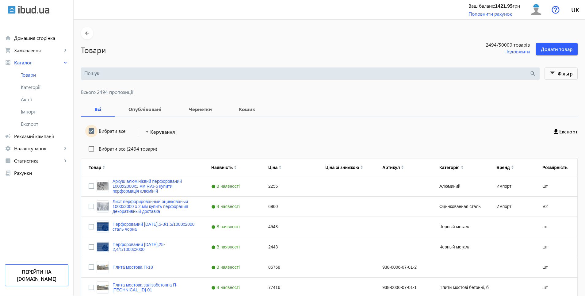
click at [85, 131] on input "Вибрати все" at bounding box center [91, 131] width 12 height 12
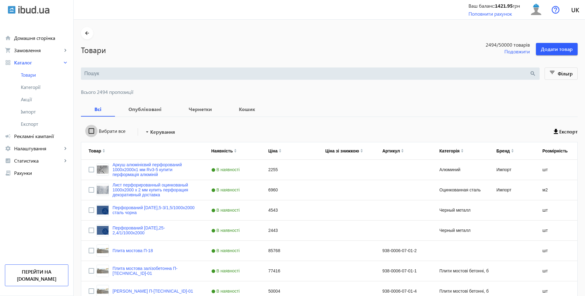
click at [85, 131] on input "Вибрати все" at bounding box center [91, 131] width 12 height 12
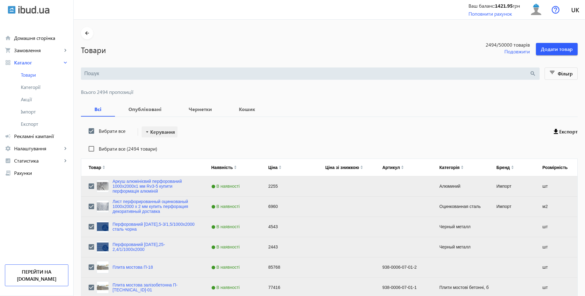
click at [151, 135] on span "Керування" at bounding box center [162, 131] width 25 height 7
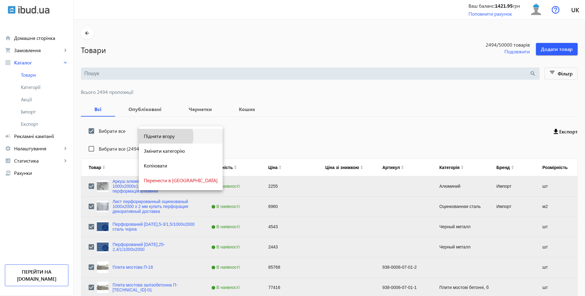
click at [164, 136] on span "Підняти вгору" at bounding box center [181, 136] width 74 height 5
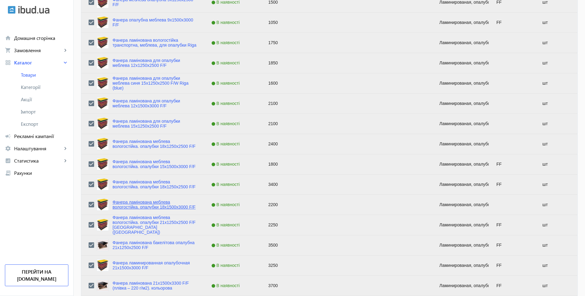
scroll to position [2362, 0]
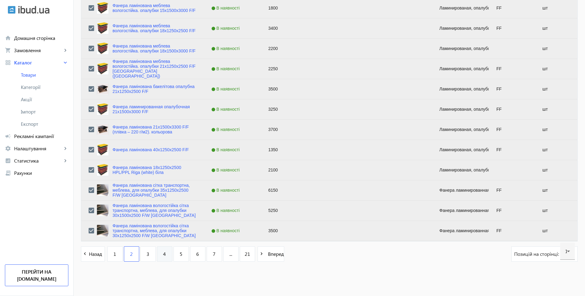
click at [163, 256] on span "4" at bounding box center [164, 253] width 3 height 7
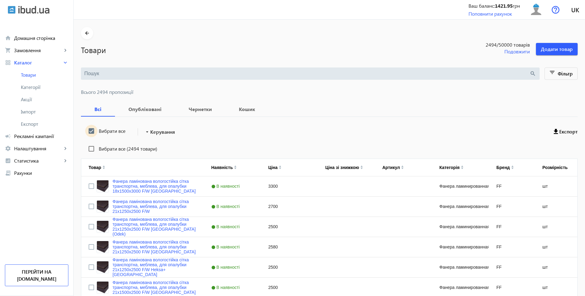
click at [90, 131] on input "Вибрати все" at bounding box center [91, 131] width 12 height 12
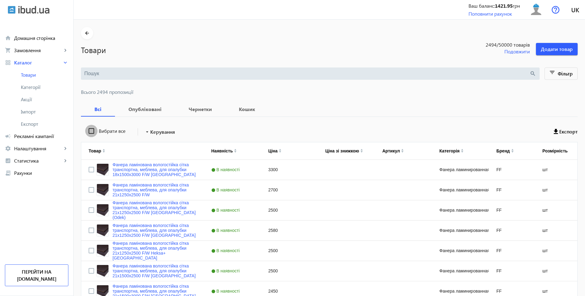
click at [89, 131] on input "Вибрати все" at bounding box center [91, 131] width 12 height 12
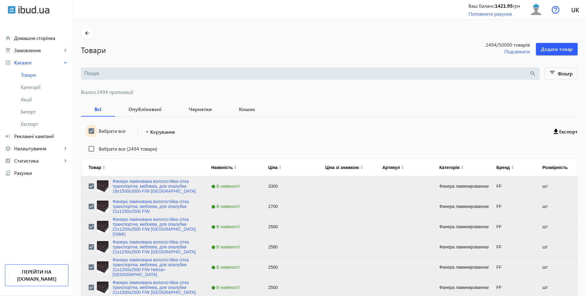
click at [89, 131] on input "Вибрати все" at bounding box center [91, 131] width 12 height 12
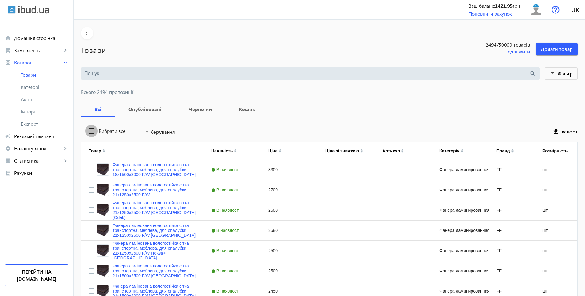
click at [89, 131] on input "Вибрати все" at bounding box center [91, 131] width 12 height 12
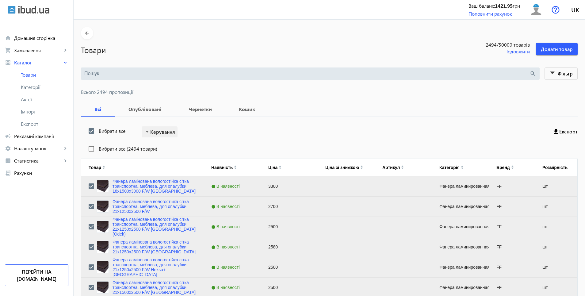
click at [161, 129] on span "Керування" at bounding box center [162, 131] width 25 height 7
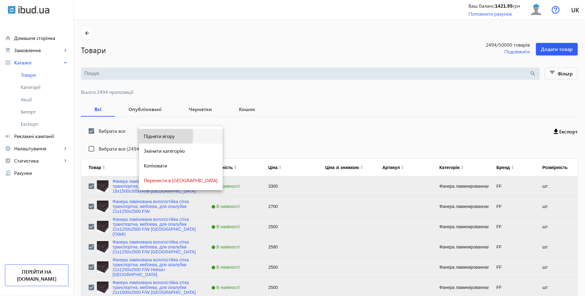
click at [147, 135] on span "Підняти вгору" at bounding box center [181, 136] width 74 height 5
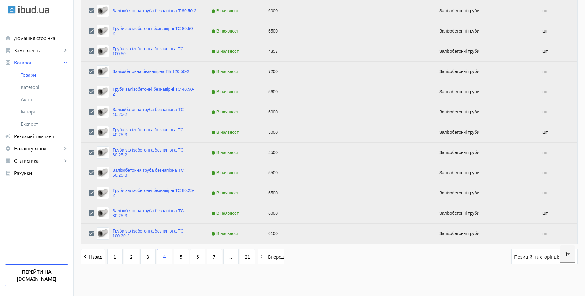
scroll to position [2362, 0]
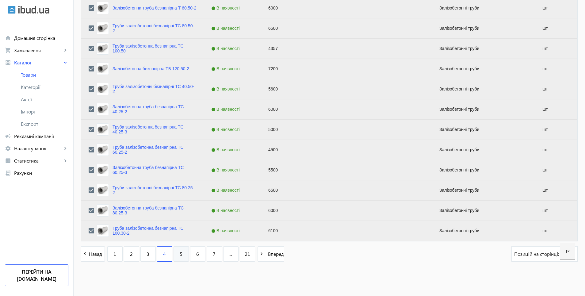
click at [175, 254] on link "5" at bounding box center [180, 253] width 15 height 15
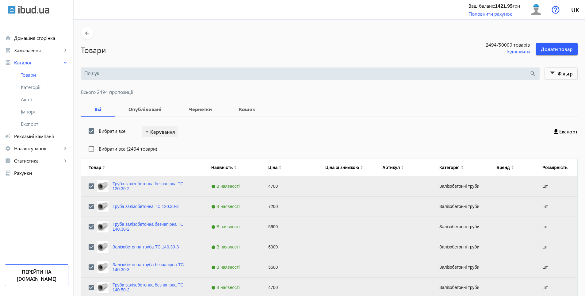
click at [154, 134] on span "Керування" at bounding box center [162, 131] width 25 height 7
click at [158, 135] on span "Підняти вгору" at bounding box center [181, 136] width 74 height 5
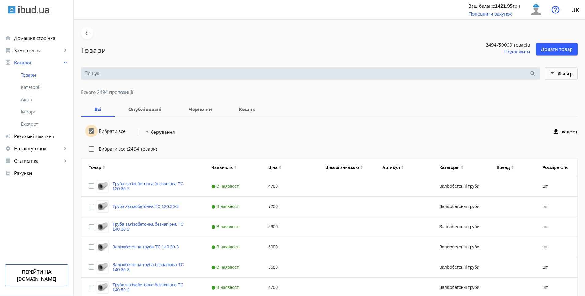
click at [88, 131] on input "Вибрати все" at bounding box center [91, 131] width 12 height 12
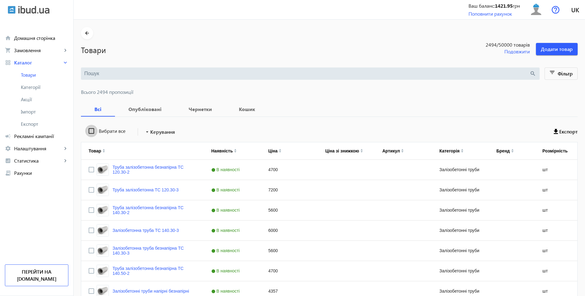
click at [88, 131] on input "Вибрати все" at bounding box center [91, 131] width 12 height 12
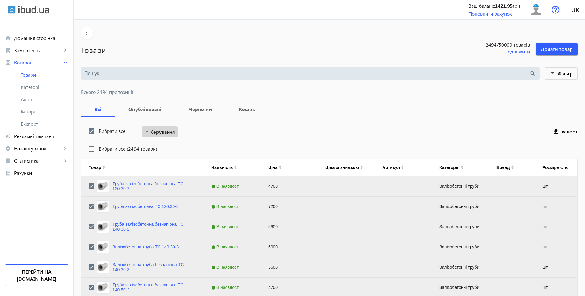
click at [157, 128] on span "Керування" at bounding box center [162, 131] width 25 height 7
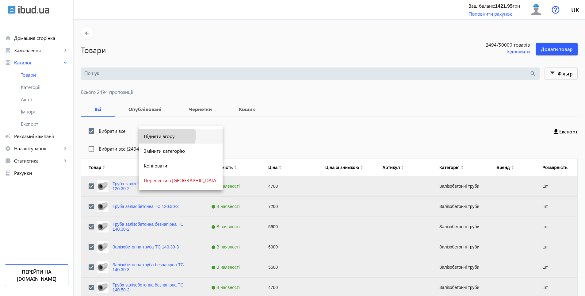
click at [167, 135] on span "Підняти вгору" at bounding box center [181, 136] width 74 height 5
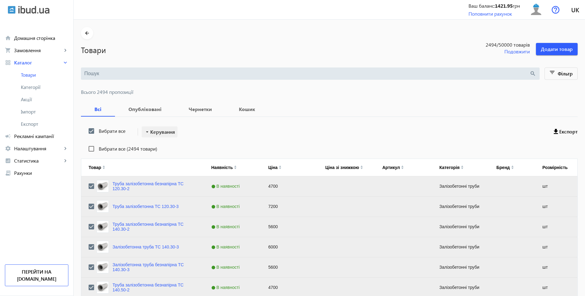
click at [158, 133] on span "Керування" at bounding box center [162, 131] width 25 height 7
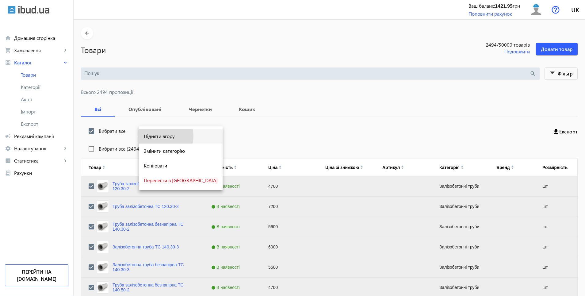
click at [162, 136] on span "Підняти вгору" at bounding box center [181, 136] width 74 height 5
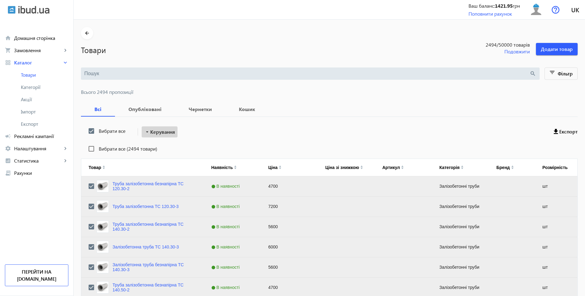
click at [160, 130] on span "Керування" at bounding box center [162, 131] width 25 height 7
click at [161, 138] on span "Підняти вгору" at bounding box center [181, 136] width 74 height 5
